Goal: Contribute content: Add original content to the website for others to see

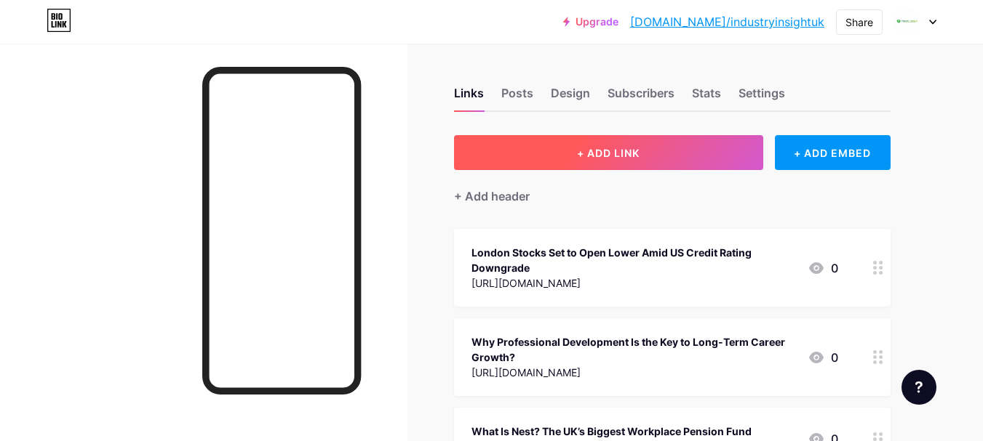
click at [671, 151] on button "+ ADD LINK" at bounding box center [608, 152] width 309 height 35
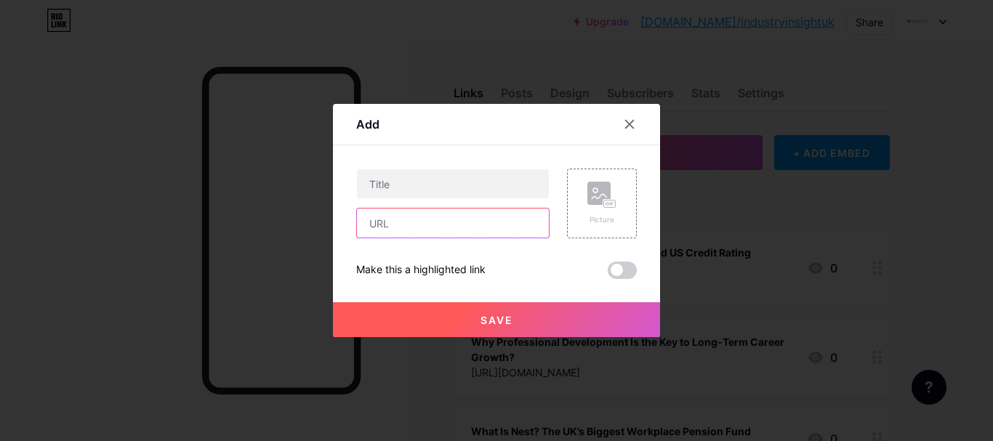
click at [487, 232] on input "text" at bounding box center [453, 223] width 192 height 29
paste input "[URL][DOMAIN_NAME][PERSON_NAME]"
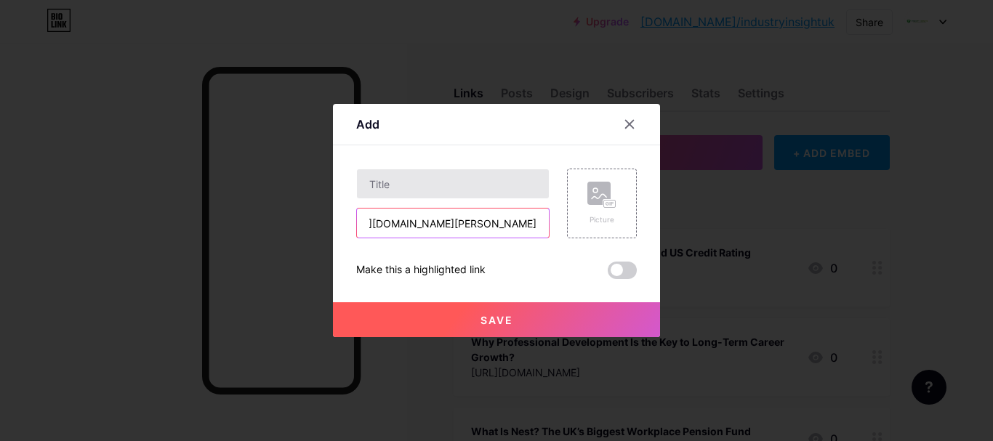
type input "[URL][DOMAIN_NAME][PERSON_NAME]"
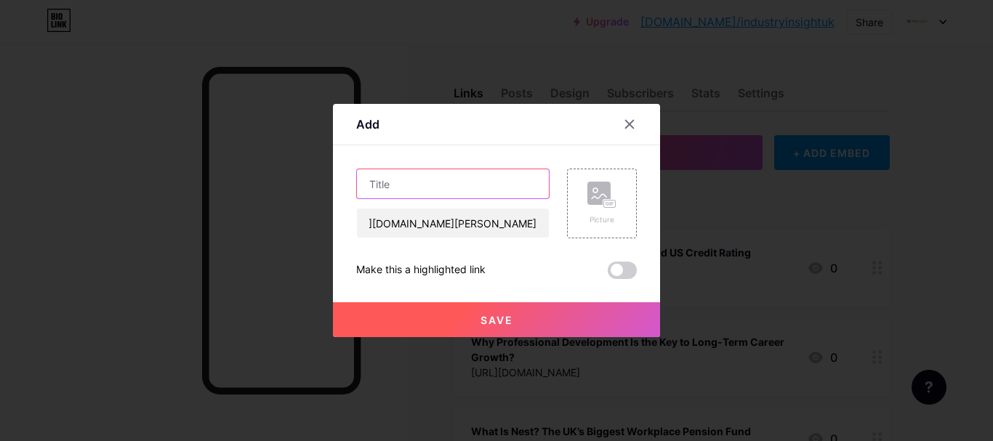
click at [471, 191] on input "text" at bounding box center [453, 183] width 192 height 29
paste input "[PERSON_NAME] Rate Cut Forecast: A Key Trend in Financial Markets"
type input "[PERSON_NAME] Rate Cut Forecast: A Key Trend in Financial Markets"
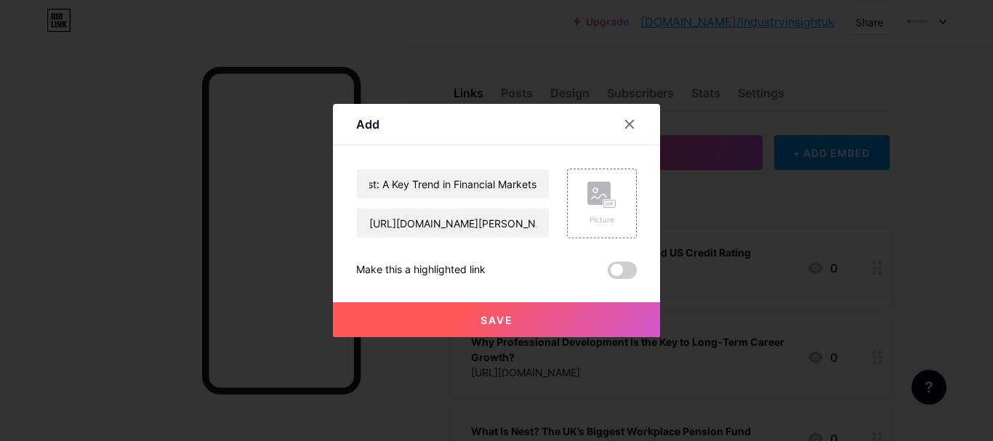
click at [548, 320] on button "Save" at bounding box center [496, 320] width 327 height 35
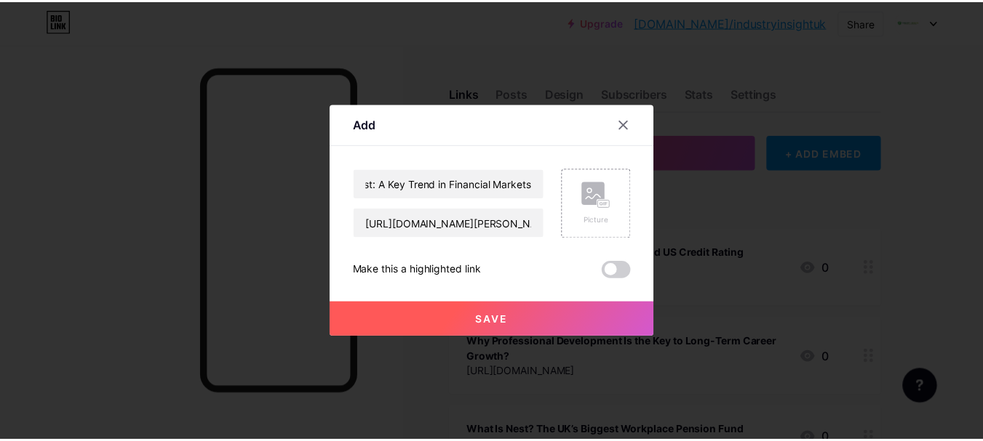
scroll to position [0, 0]
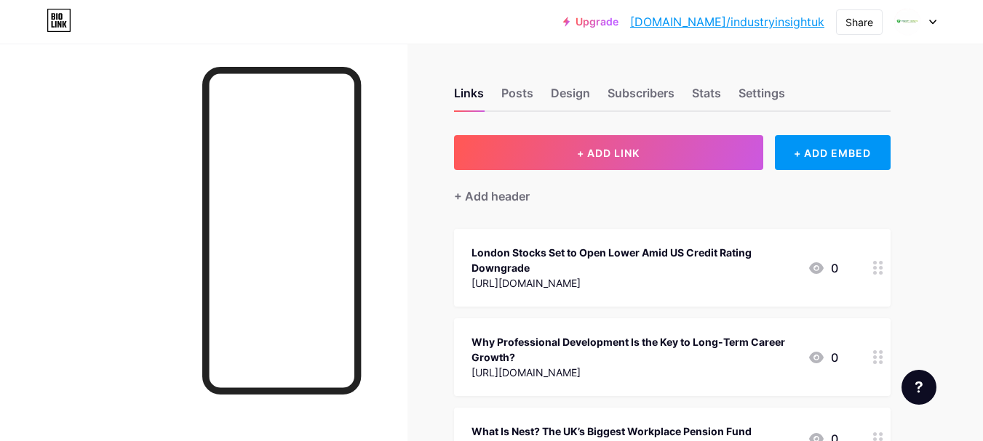
click at [751, 25] on link "[DOMAIN_NAME]/industryinsightuk" at bounding box center [727, 21] width 194 height 17
